Goal: Task Accomplishment & Management: Complete application form

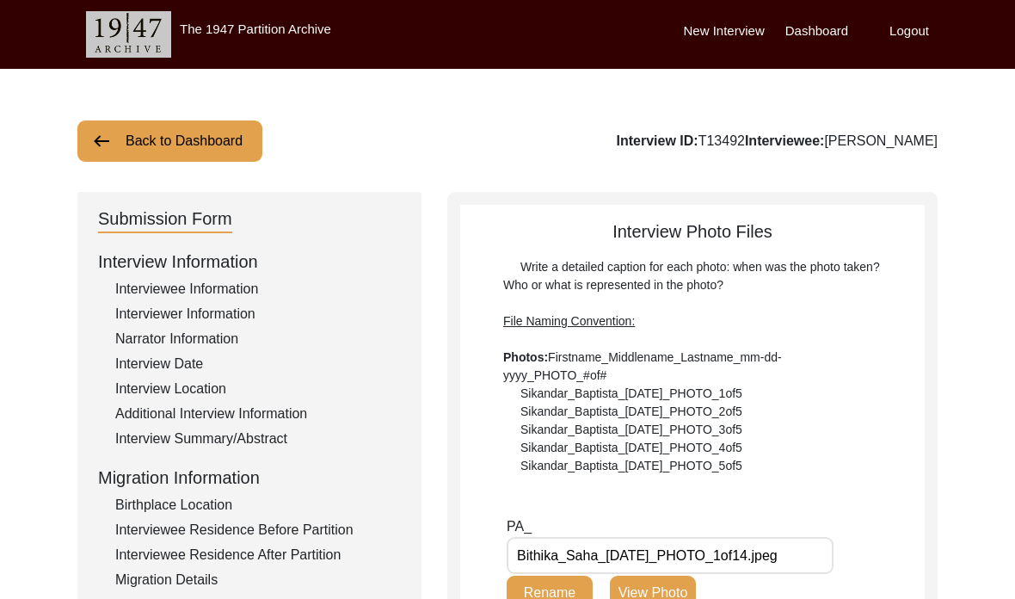
scroll to position [432, 0]
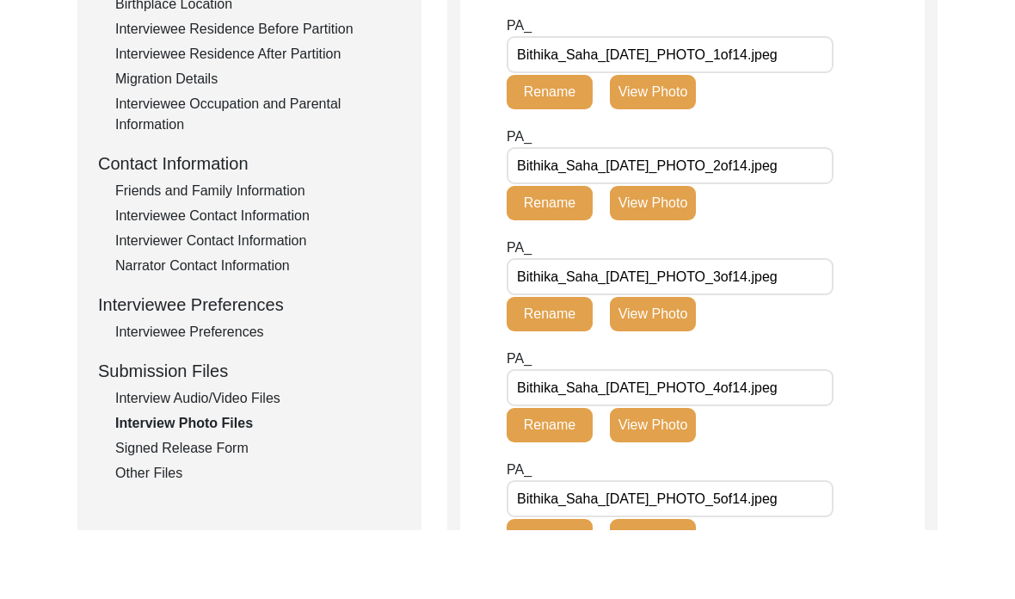
click at [247, 12] on div "Interview Summary/Abstract" at bounding box center [258, 7] width 286 height 21
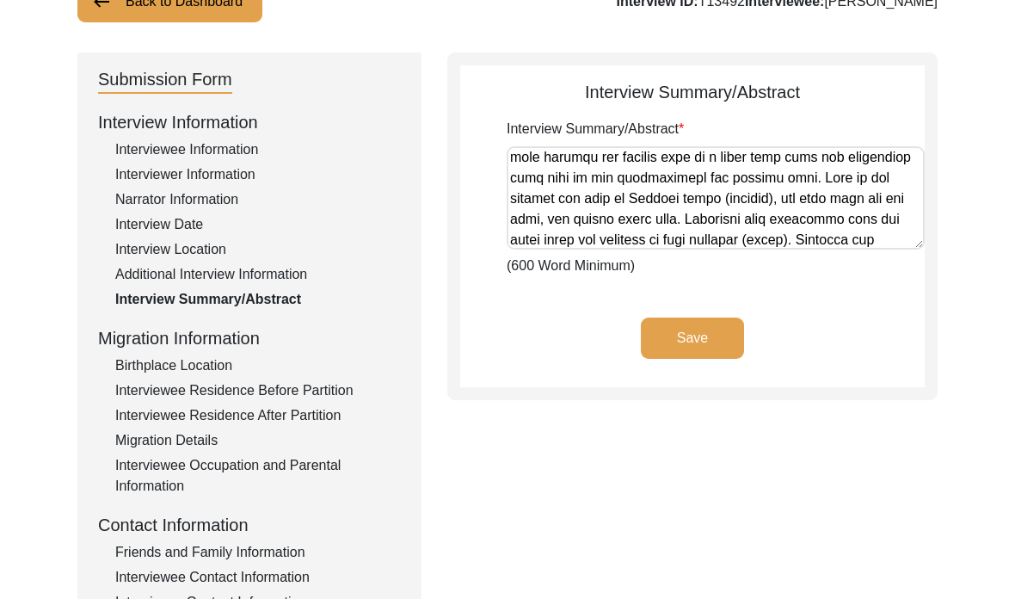
scroll to position [623, 0]
click at [813, 220] on textarea "Interview Summary/Abstract" at bounding box center [716, 197] width 418 height 103
click at [851, 219] on textarea "Interview Summary/Abstract" at bounding box center [716, 198] width 418 height 103
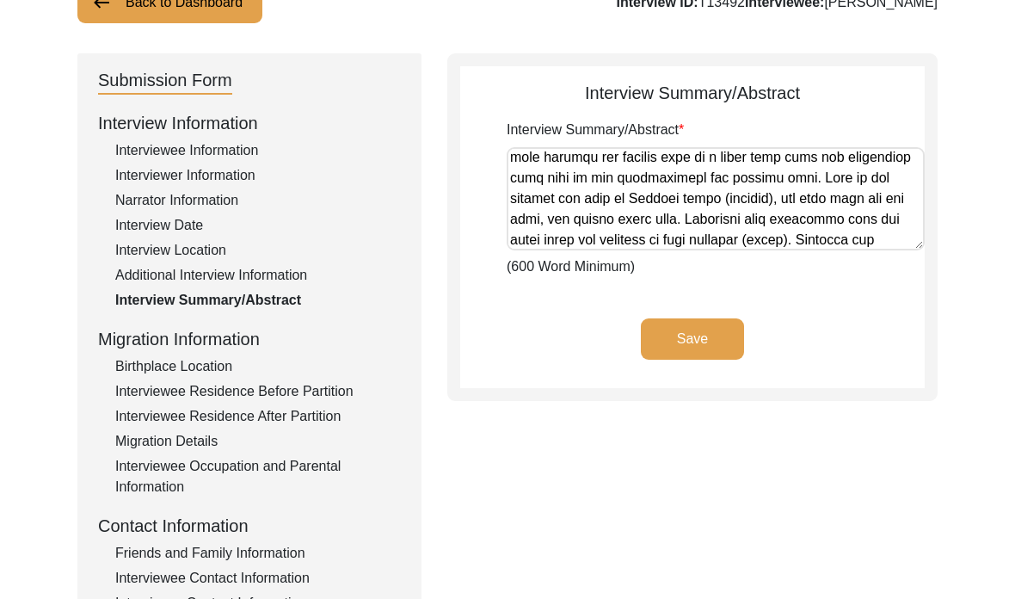
click at [788, 224] on textarea "Interview Summary/Abstract" at bounding box center [716, 198] width 418 height 103
click at [808, 224] on textarea "Interview Summary/Abstract" at bounding box center [716, 198] width 418 height 103
click at [635, 220] on textarea "Interview Summary/Abstract" at bounding box center [716, 198] width 418 height 103
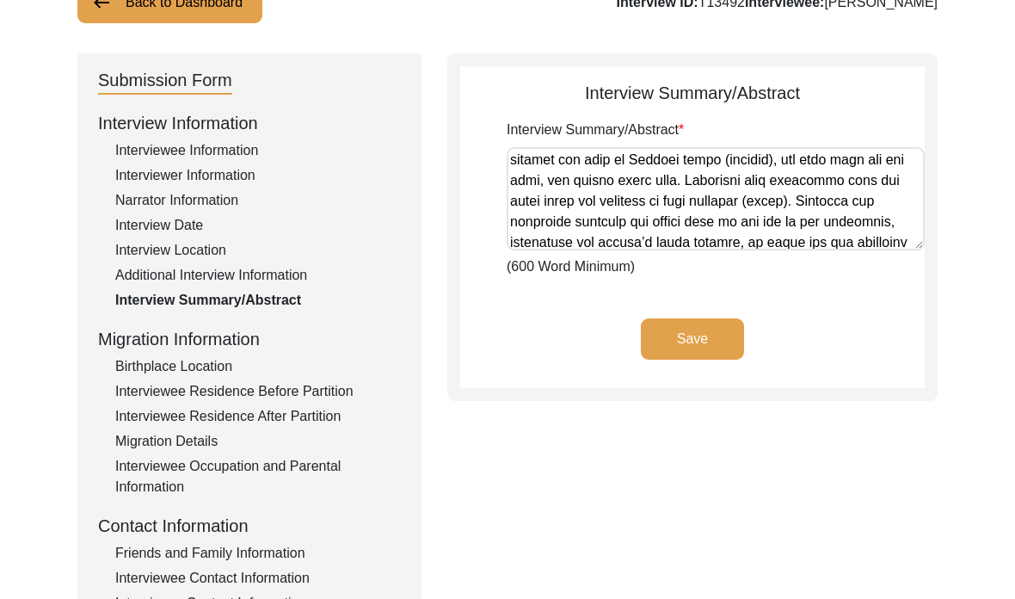
scroll to position [662, 0]
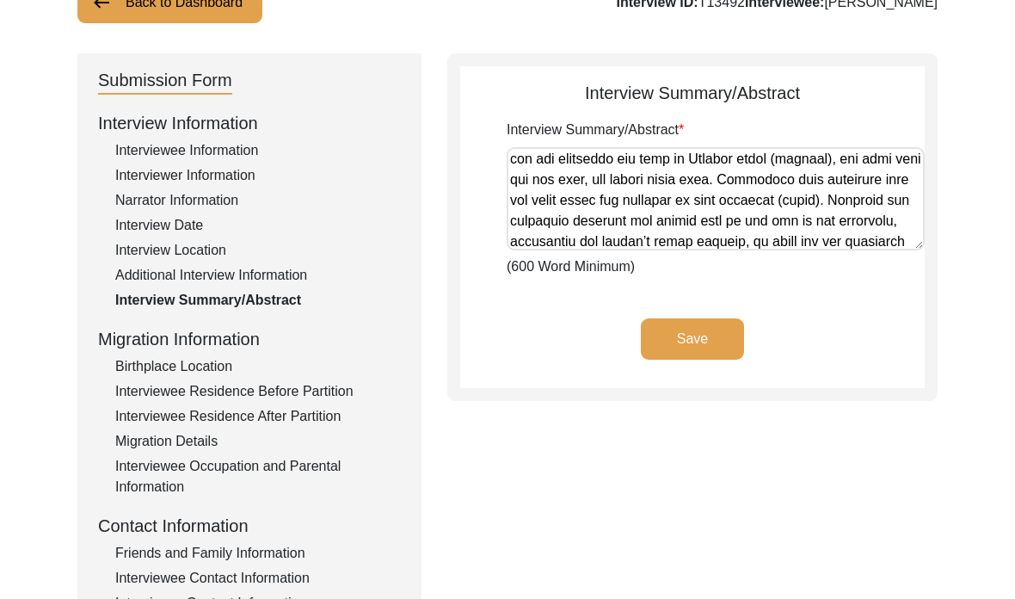
click at [786, 186] on textarea "Interview Summary/Abstract" at bounding box center [716, 198] width 418 height 103
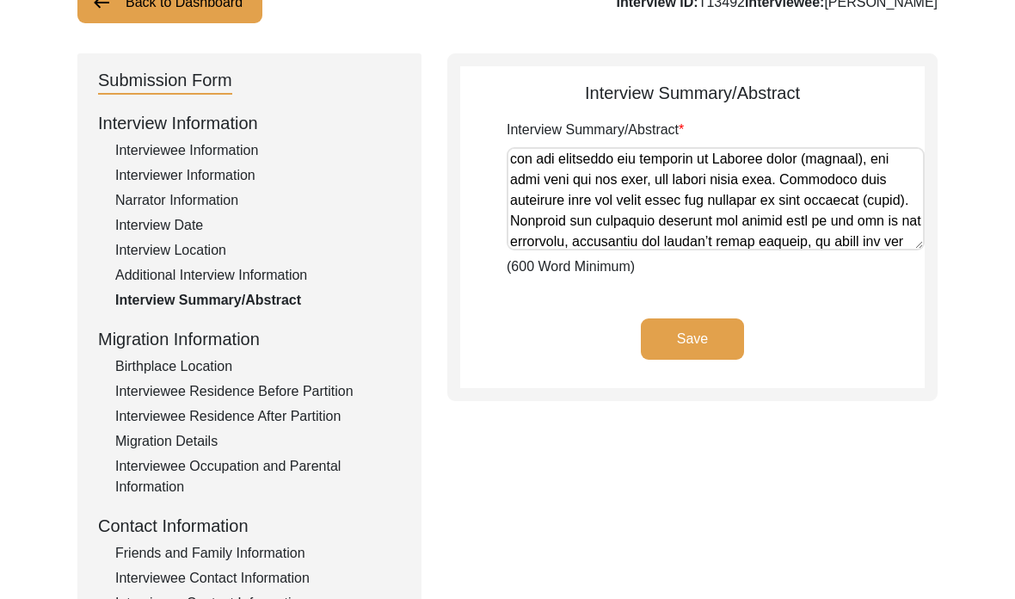
click at [636, 193] on textarea "Interview Summary/Abstract" at bounding box center [716, 198] width 418 height 103
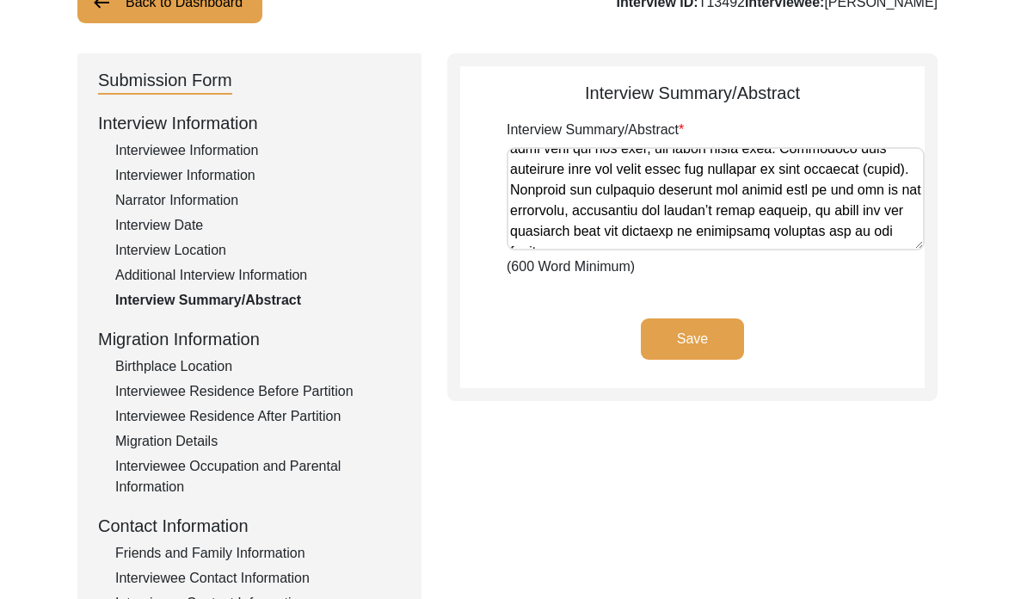
scroll to position [691, 0]
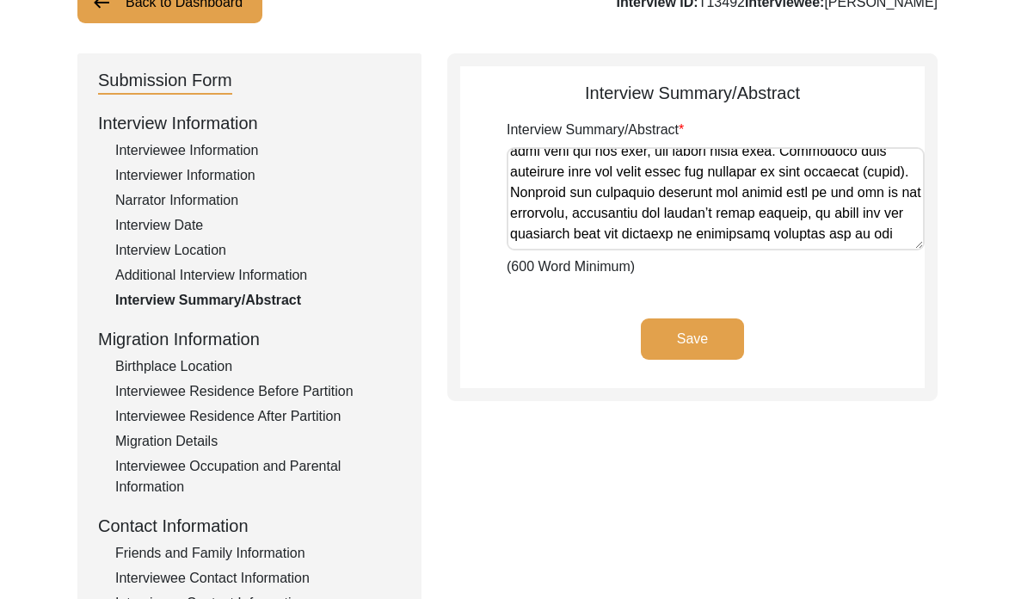
click at [545, 196] on textarea "Interview Summary/Abstract" at bounding box center [716, 198] width 418 height 103
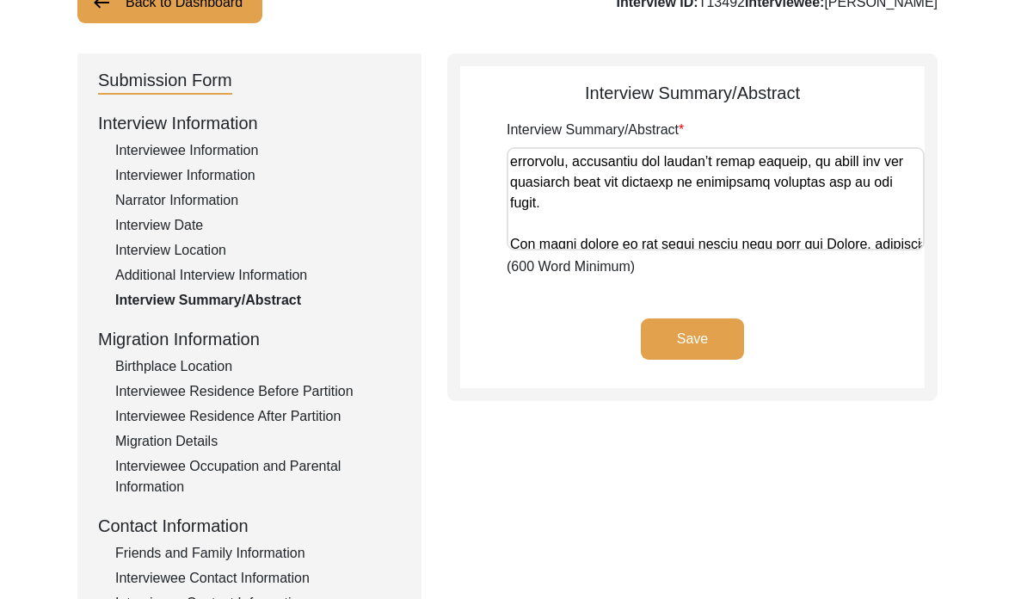
scroll to position [743, 0]
click at [897, 190] on textarea "Interview Summary/Abstract" at bounding box center [716, 198] width 418 height 103
click at [901, 200] on textarea "Interview Summary/Abstract" at bounding box center [716, 198] width 418 height 103
click at [906, 205] on textarea "Interview Summary/Abstract" at bounding box center [716, 198] width 418 height 103
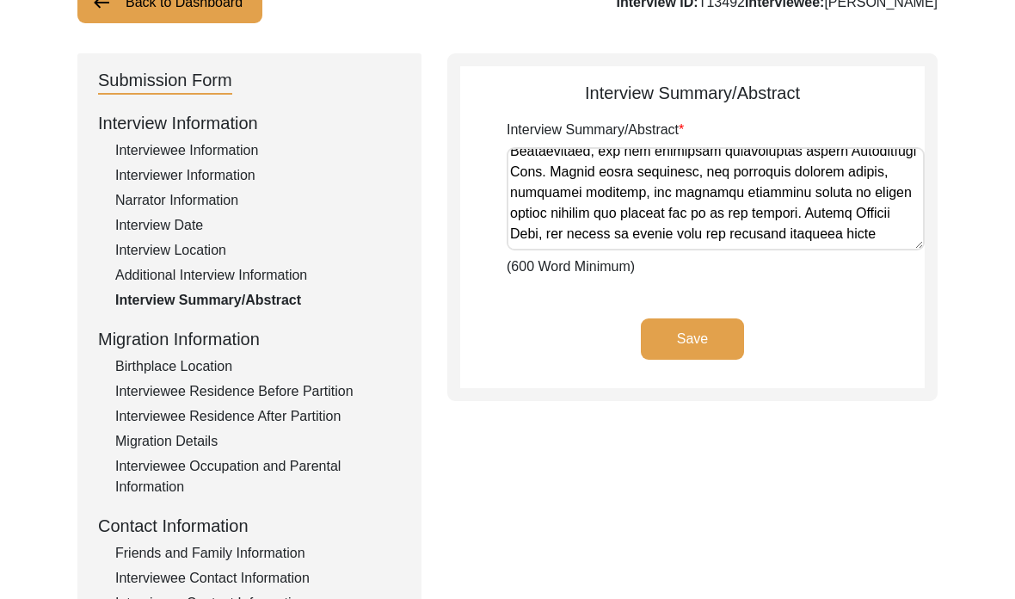
scroll to position [1132, 0]
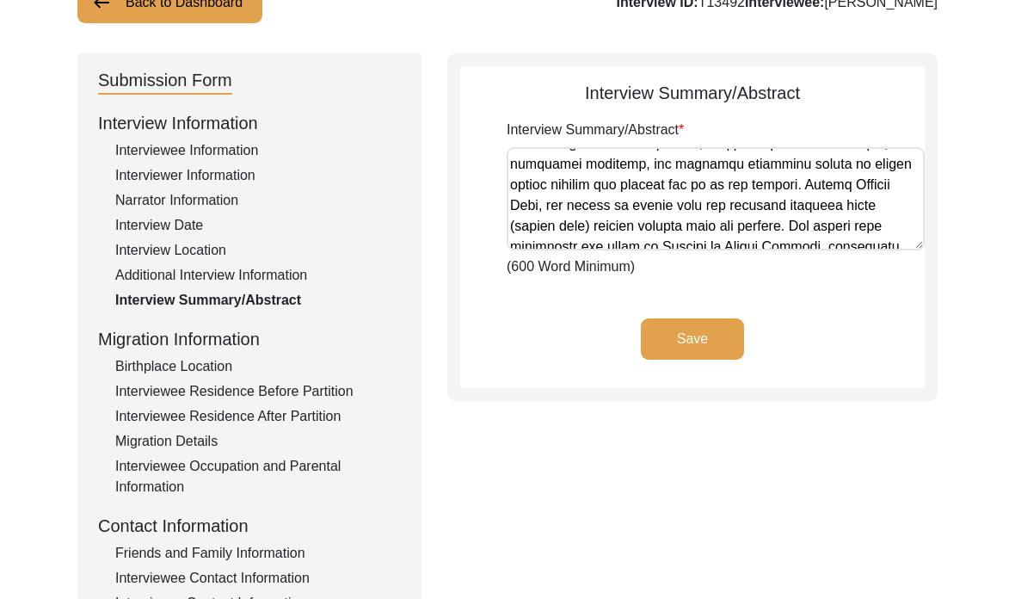
click at [888, 208] on textarea "Interview Summary/Abstract" at bounding box center [716, 198] width 418 height 103
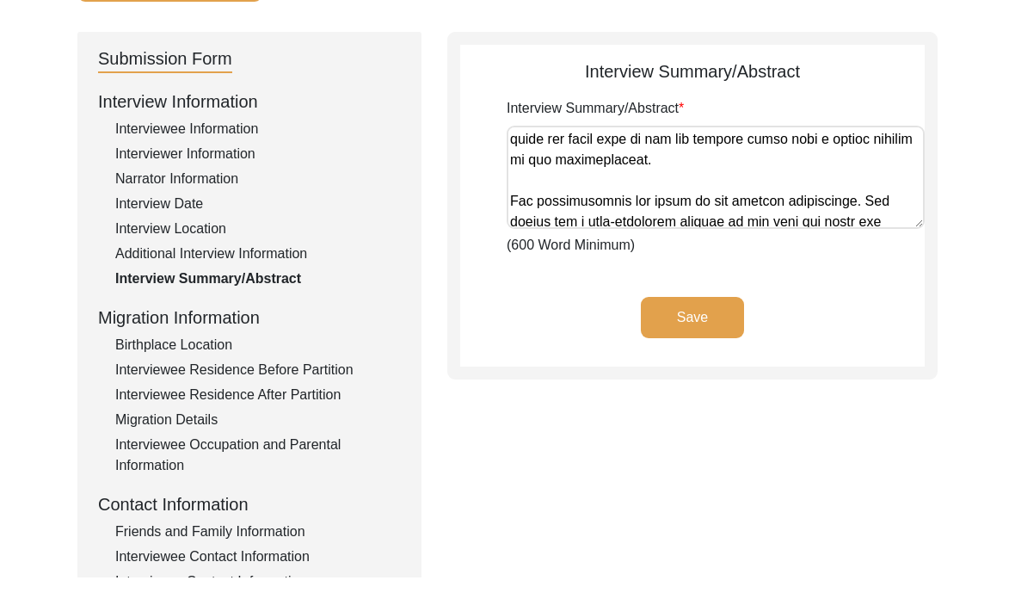
scroll to position [1609, 0]
click at [562, 200] on textarea "Interview Summary/Abstract" at bounding box center [716, 198] width 418 height 103
click at [764, 210] on textarea "Interview Summary/Abstract" at bounding box center [716, 198] width 418 height 103
click at [761, 201] on textarea "Interview Summary/Abstract" at bounding box center [716, 198] width 418 height 103
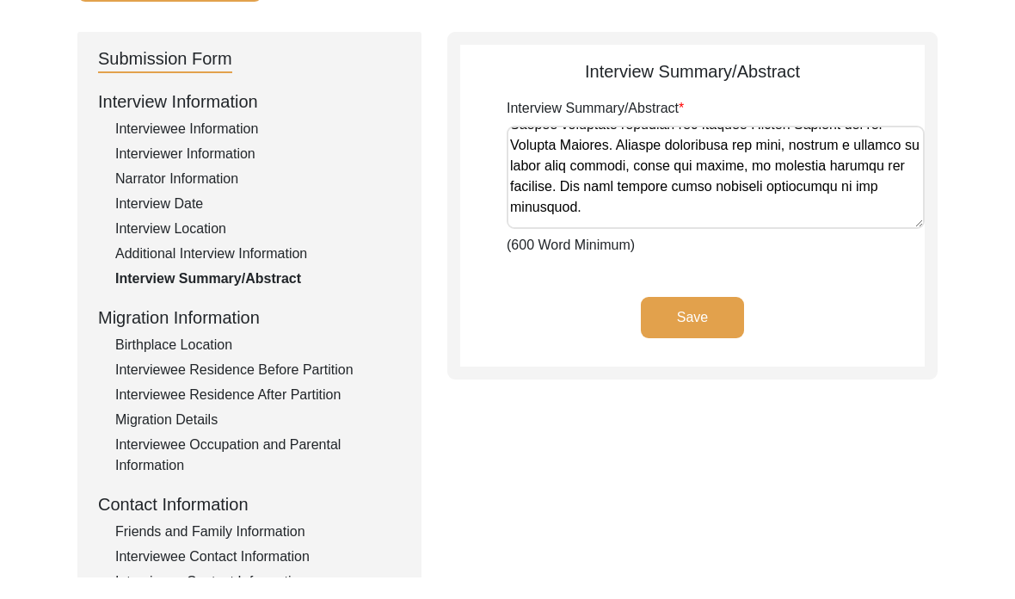
scroll to position [1895, 0]
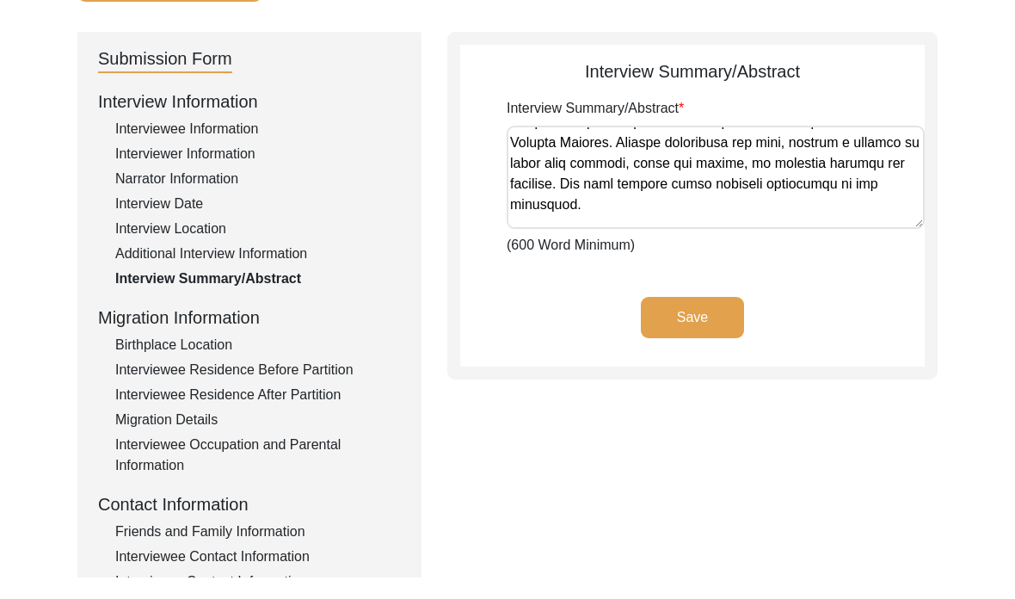
click at [871, 201] on textarea "Interview Summary/Abstract" at bounding box center [716, 198] width 418 height 103
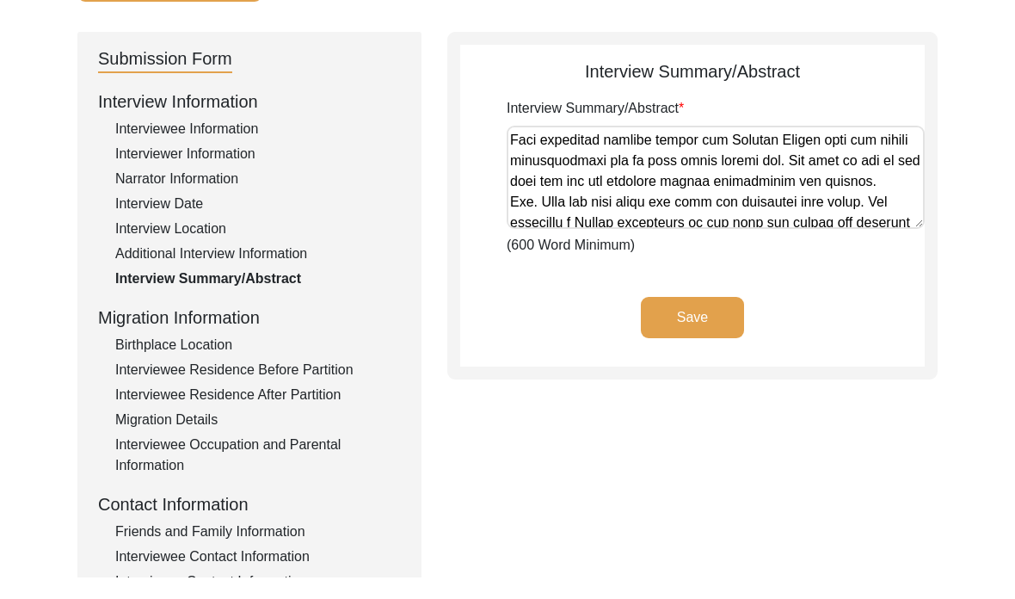
scroll to position [2315, 0]
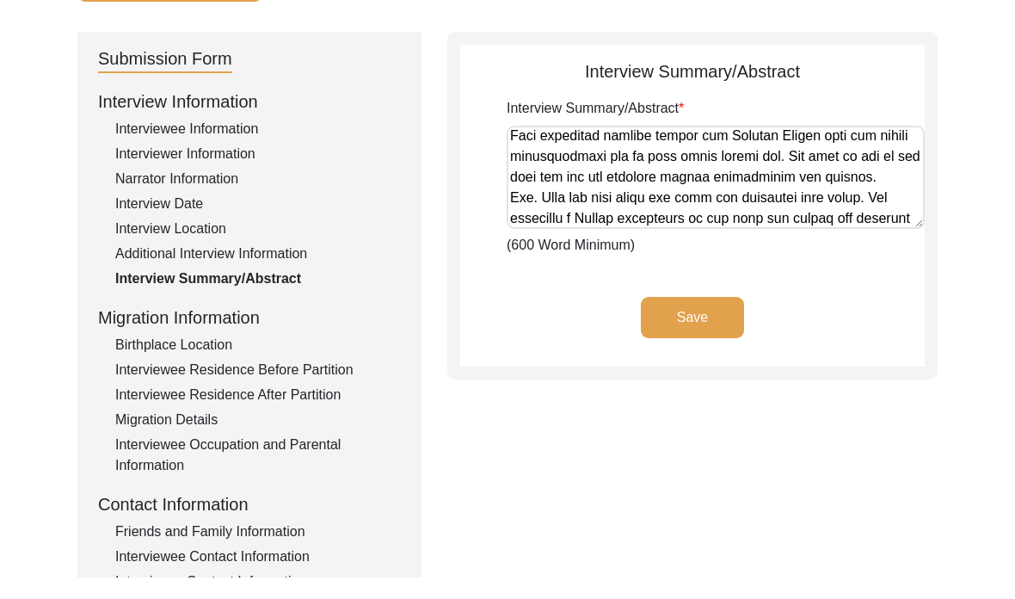
click at [900, 200] on textarea "Interview Summary/Abstract" at bounding box center [716, 198] width 418 height 103
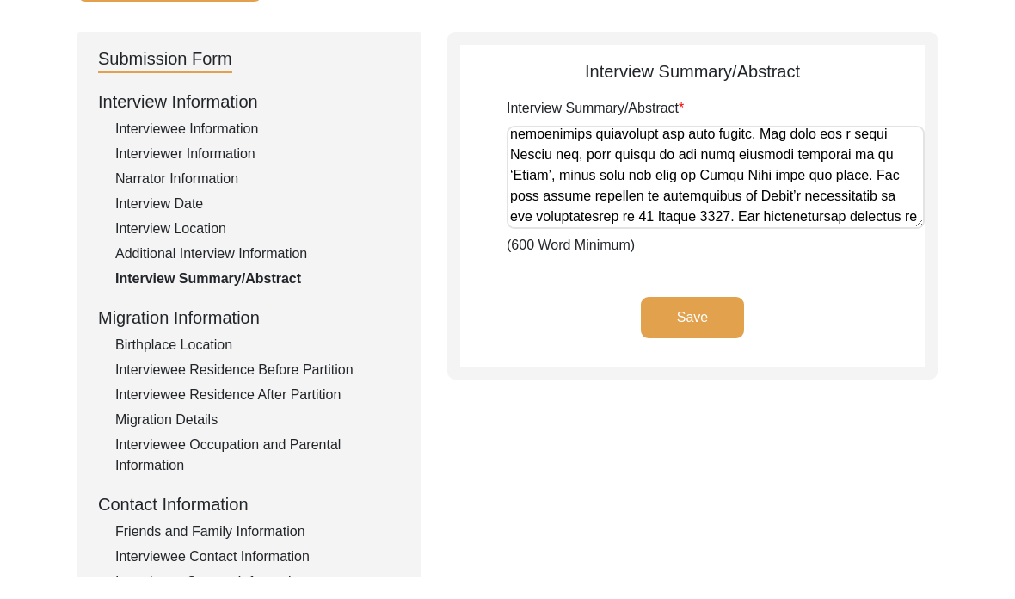
scroll to position [2462, 0]
click at [556, 216] on textarea "Interview Summary/Abstract" at bounding box center [716, 198] width 418 height 103
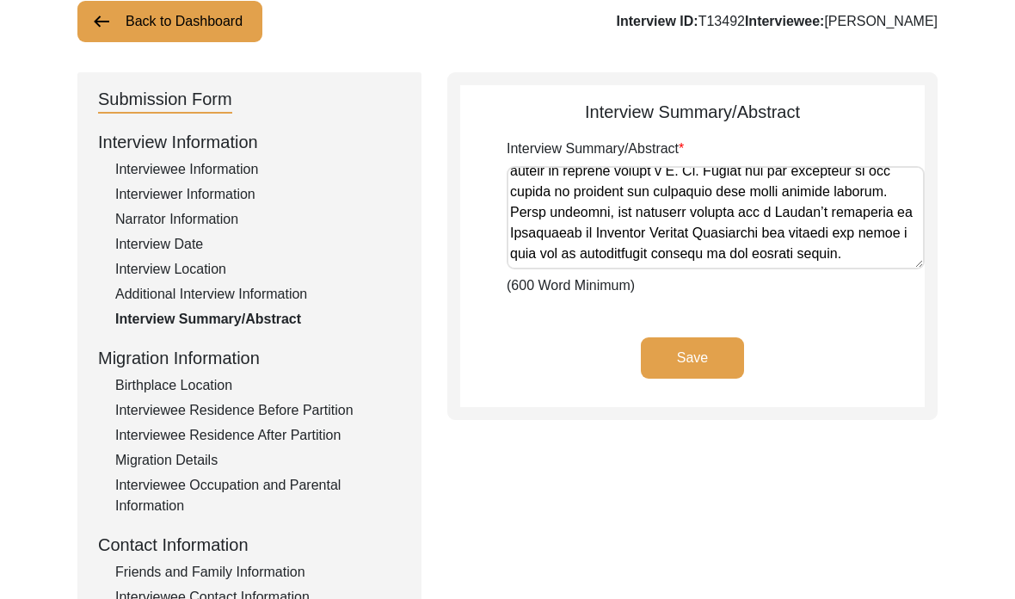
scroll to position [3044, 0]
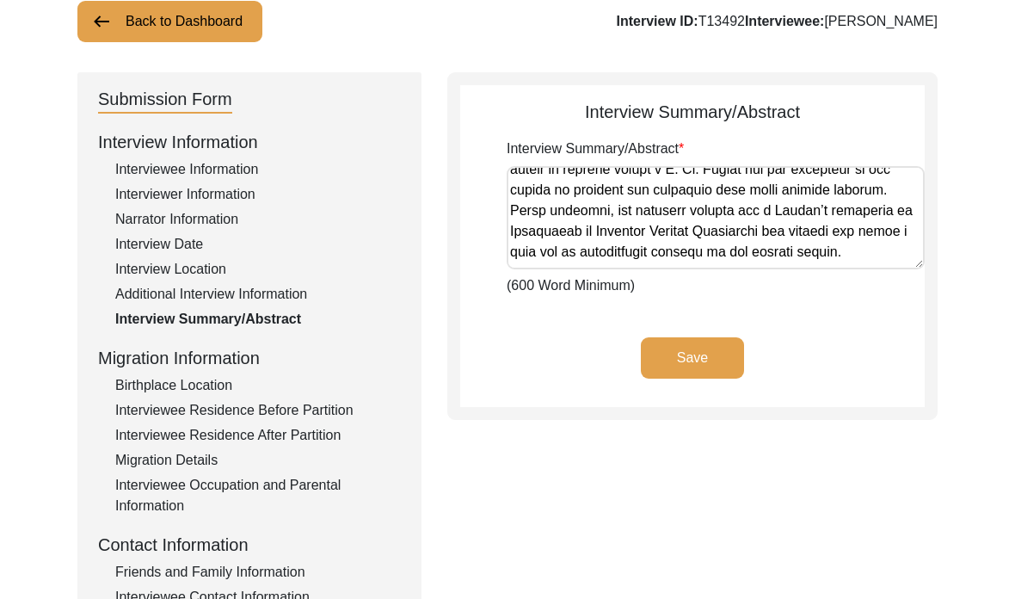
click at [789, 216] on textarea "Interview Summary/Abstract" at bounding box center [716, 217] width 418 height 103
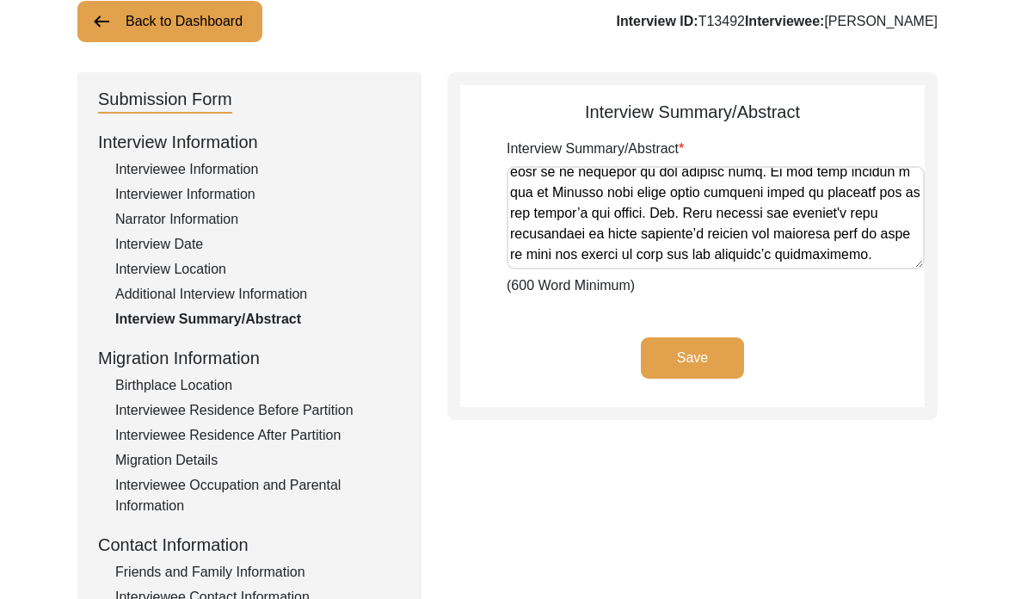
scroll to position [3476, 0]
drag, startPoint x: 709, startPoint y: 211, endPoint x: 709, endPoint y: 222, distance: 11.2
click at [709, 211] on textarea "Interview Summary/Abstract" at bounding box center [716, 217] width 418 height 103
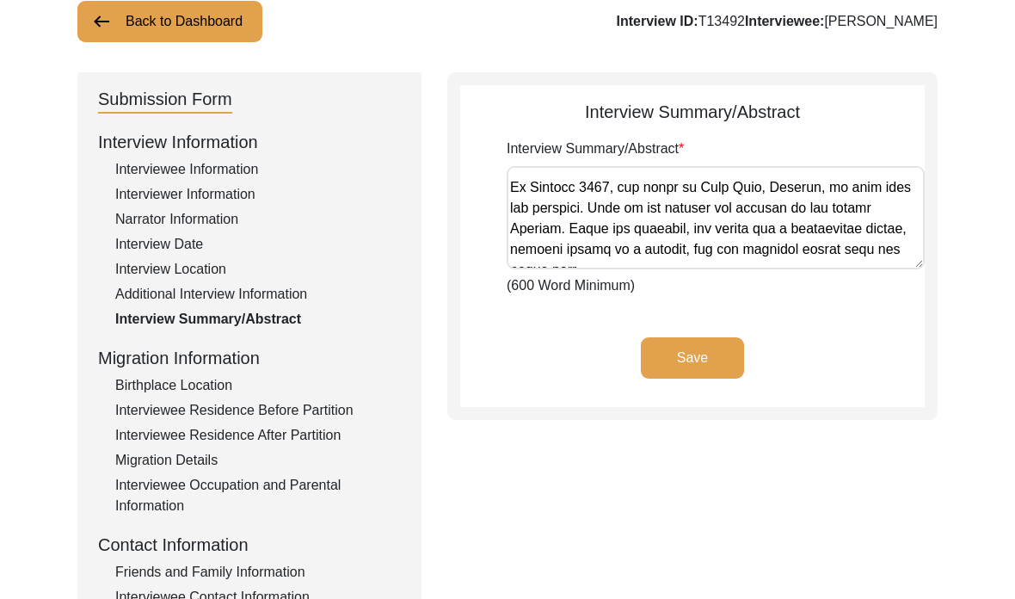
scroll to position [3708, 0]
click at [666, 190] on textarea "Interview Summary/Abstract" at bounding box center [716, 217] width 418 height 103
click at [673, 208] on textarea "Interview Summary/Abstract" at bounding box center [716, 217] width 418 height 103
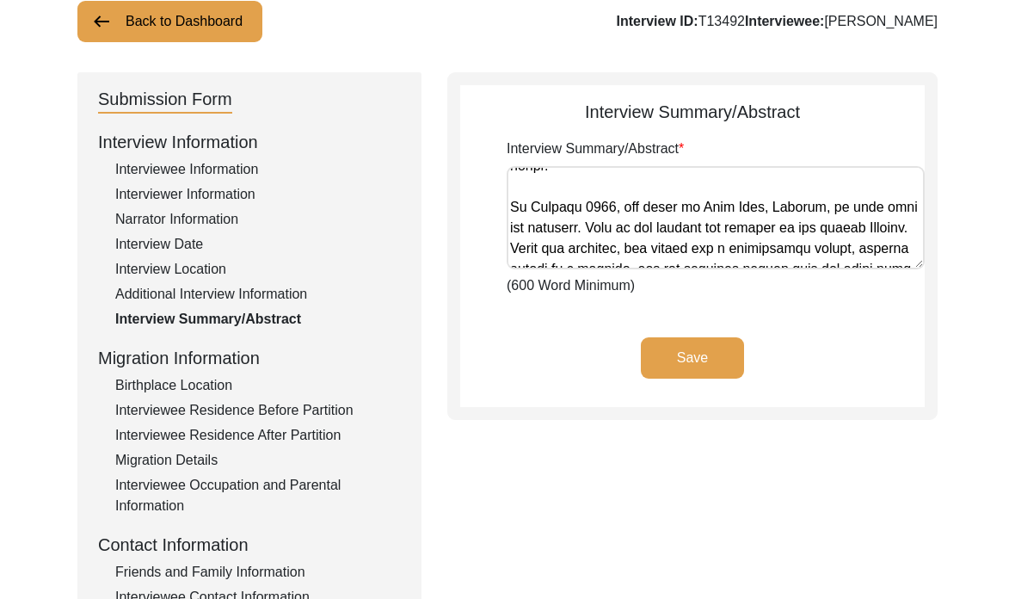
type textarea "Loremip Dolo (sit Amet) con adip el 75 Seddoeiu 3092 te Incididun, Utlab Etdolo…"
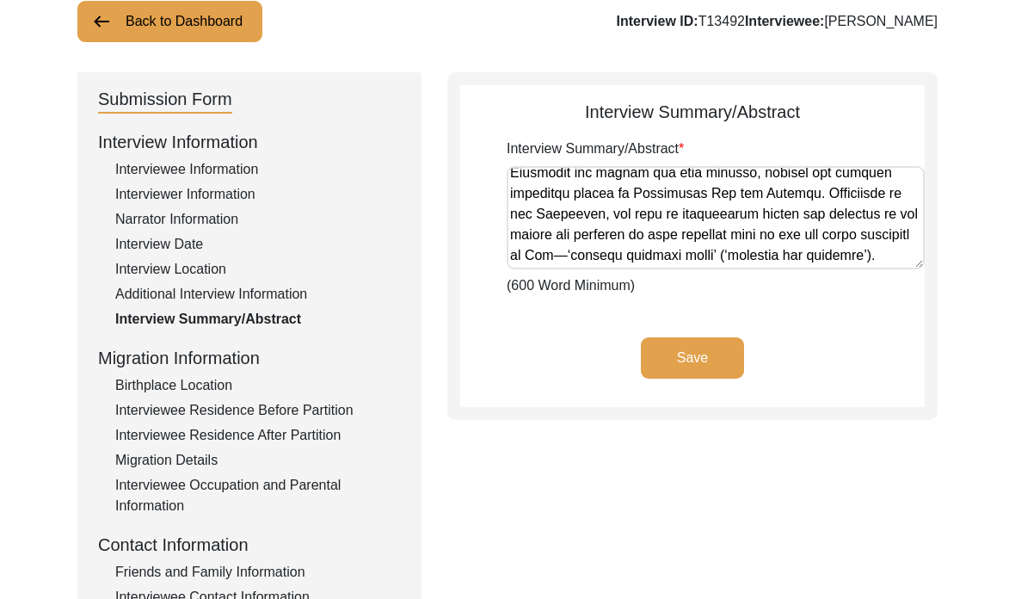
scroll to position [3995, 0]
click at [720, 367] on button "Save" at bounding box center [692, 357] width 103 height 41
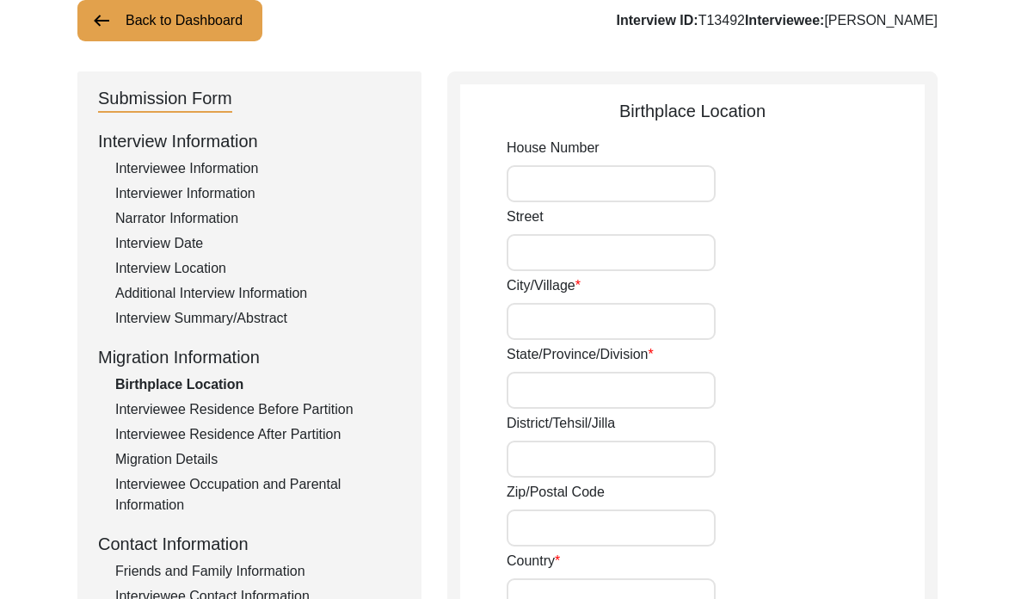
type input "35"
type input "[PERSON_NAME][GEOGRAPHIC_DATA]"
type input "[GEOGRAPHIC_DATA]"
type input "700007"
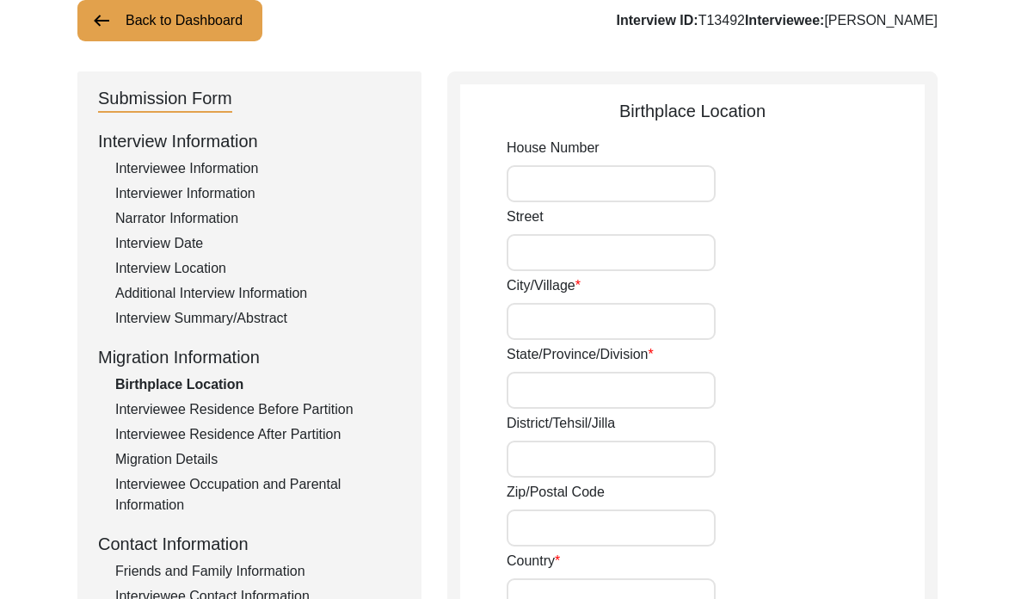
type input "[GEOGRAPHIC_DATA]"
type input "[GEOGRAPHIC_DATA], [GEOGRAPHIC_DATA], [GEOGRAPHIC_DATA]"
type input "22.58576231155508"
type input "88.36096528257873"
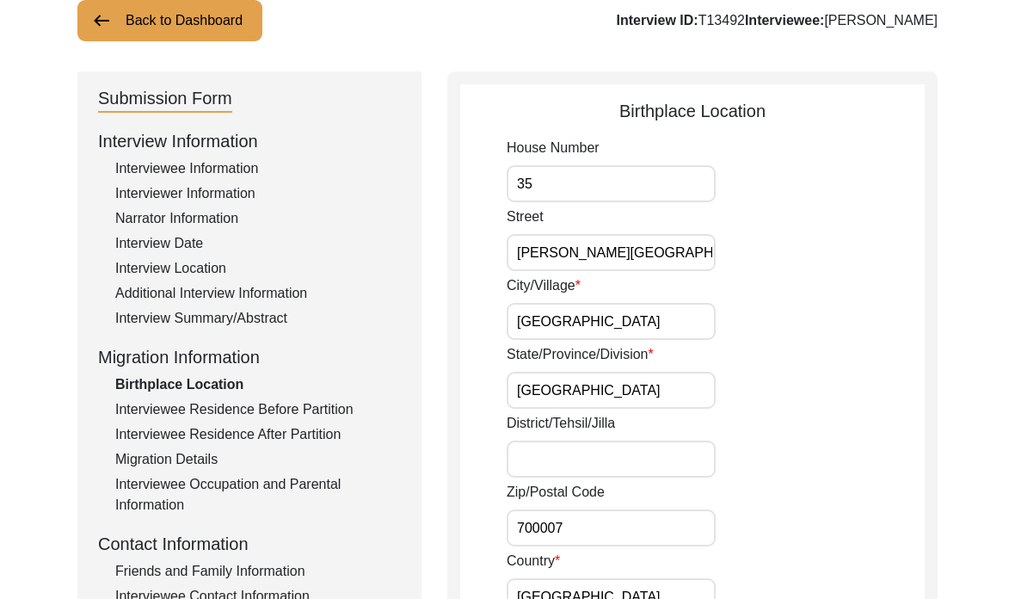
scroll to position [120, 0]
